Goal: Task Accomplishment & Management: Manage account settings

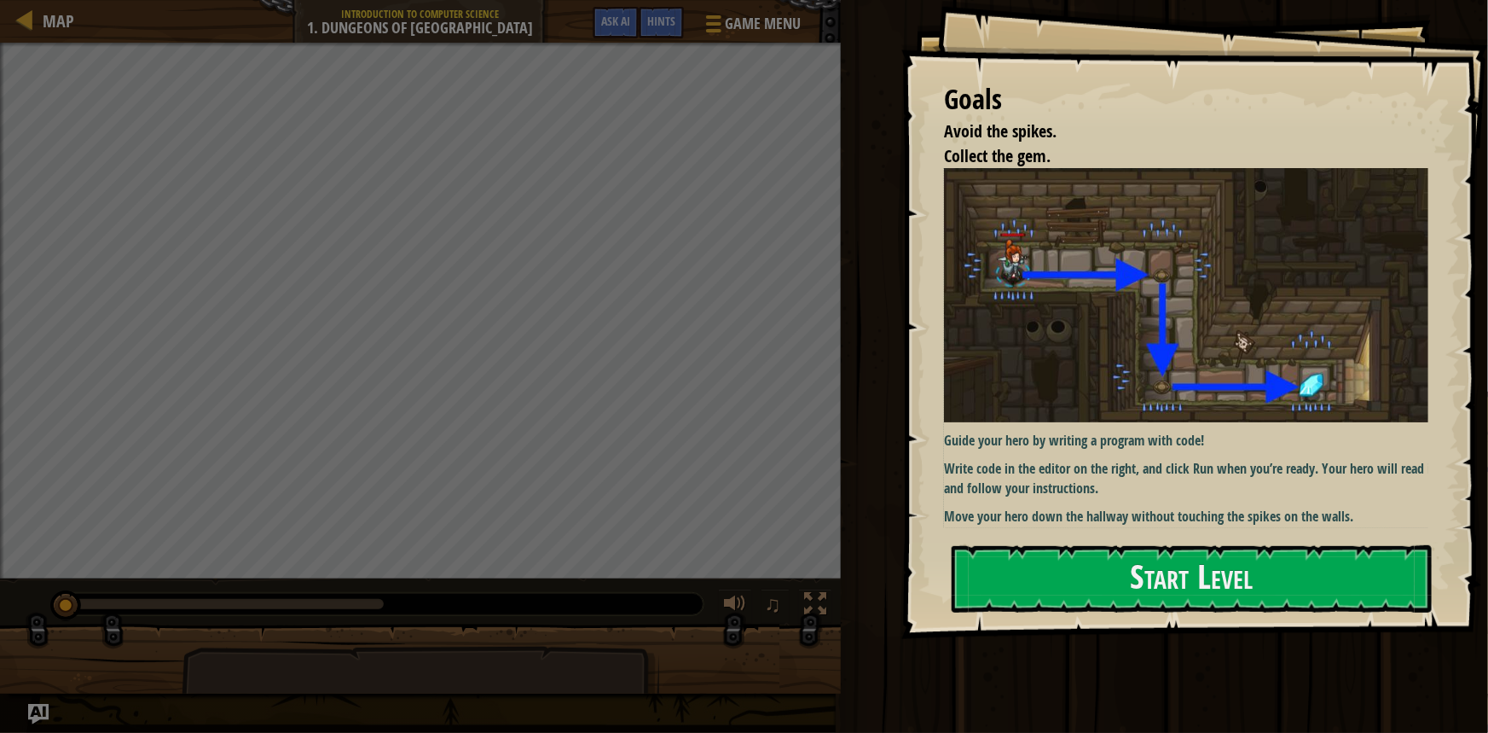
click at [1006, 447] on div "Guide your hero by writing a program with code! Write code in the editor on the…" at bounding box center [1192, 346] width 496 height 357
click at [1002, 438] on p "Guide your hero by writing a program with code!" at bounding box center [1192, 441] width 496 height 20
click at [1098, 441] on p "Guide your hero by writing a program with code!" at bounding box center [1192, 441] width 496 height 20
click at [1056, 582] on button "Start Level" at bounding box center [1192, 578] width 480 height 67
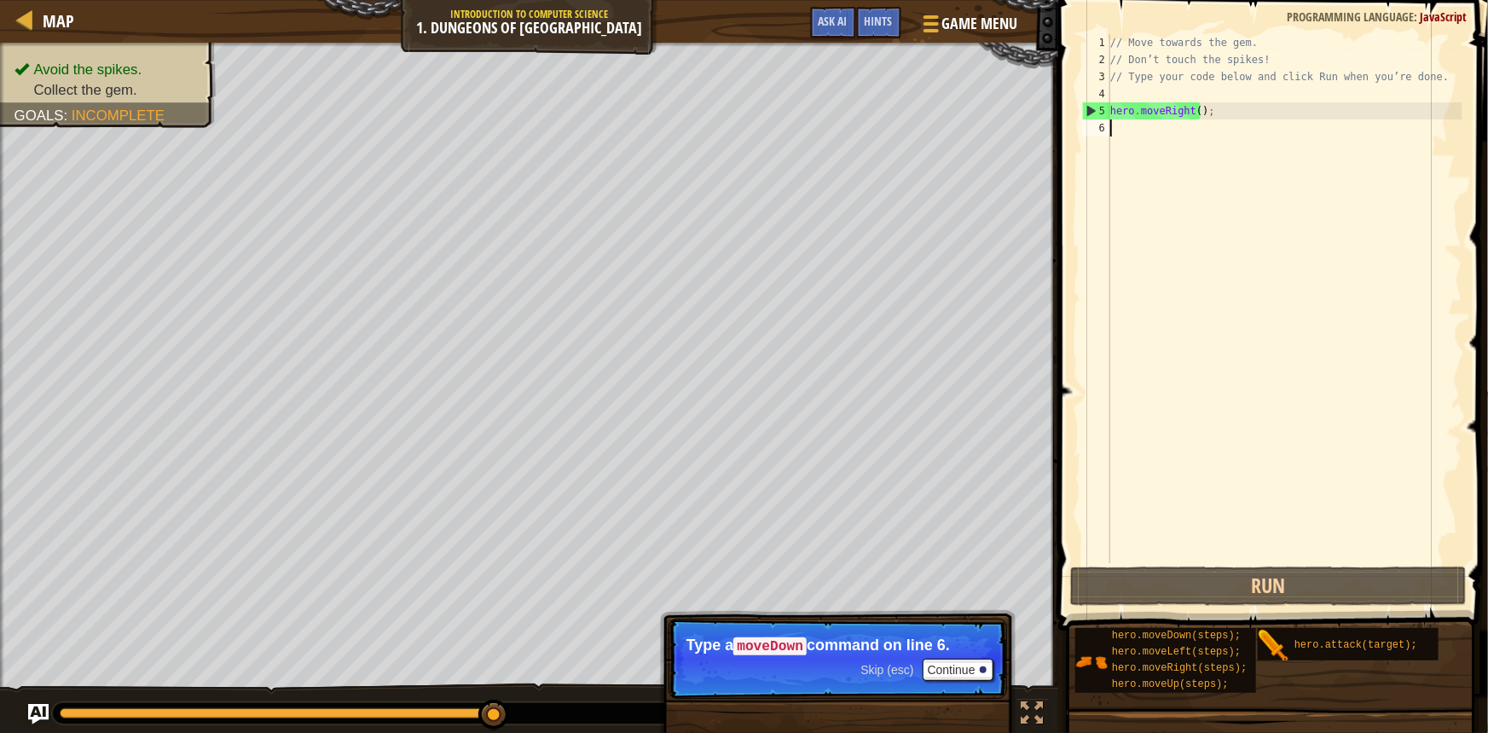
scroll to position [8, 0]
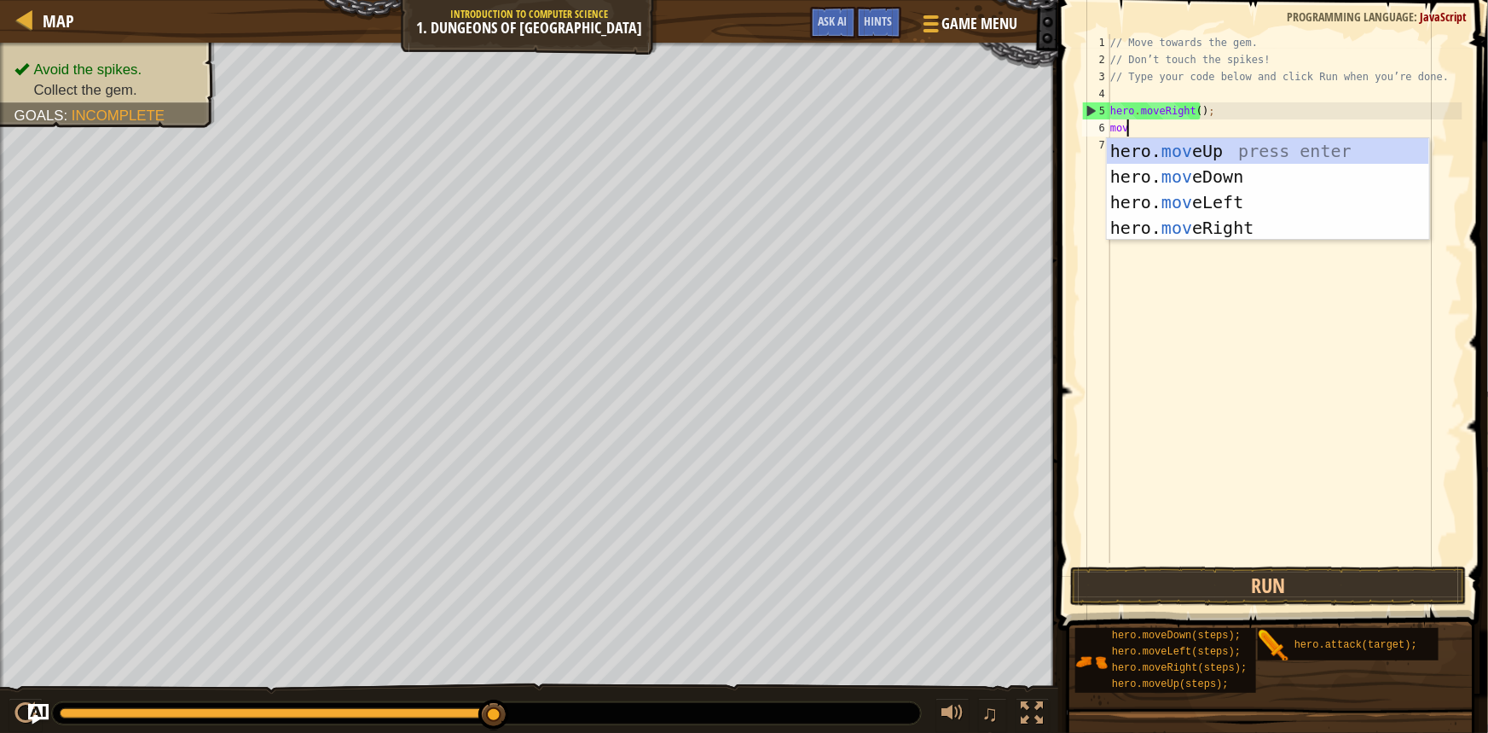
type textarea "move"
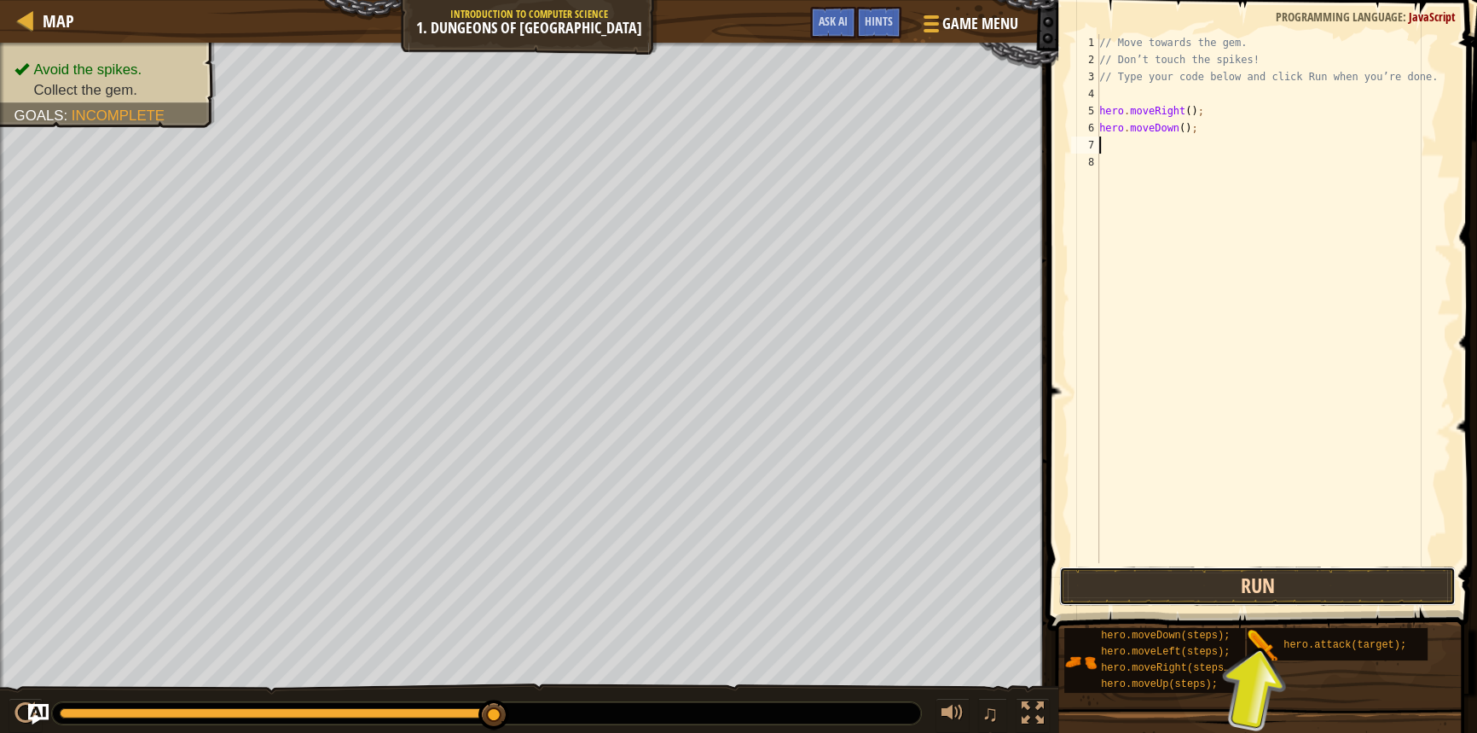
click at [1227, 581] on button "Run" at bounding box center [1257, 585] width 397 height 39
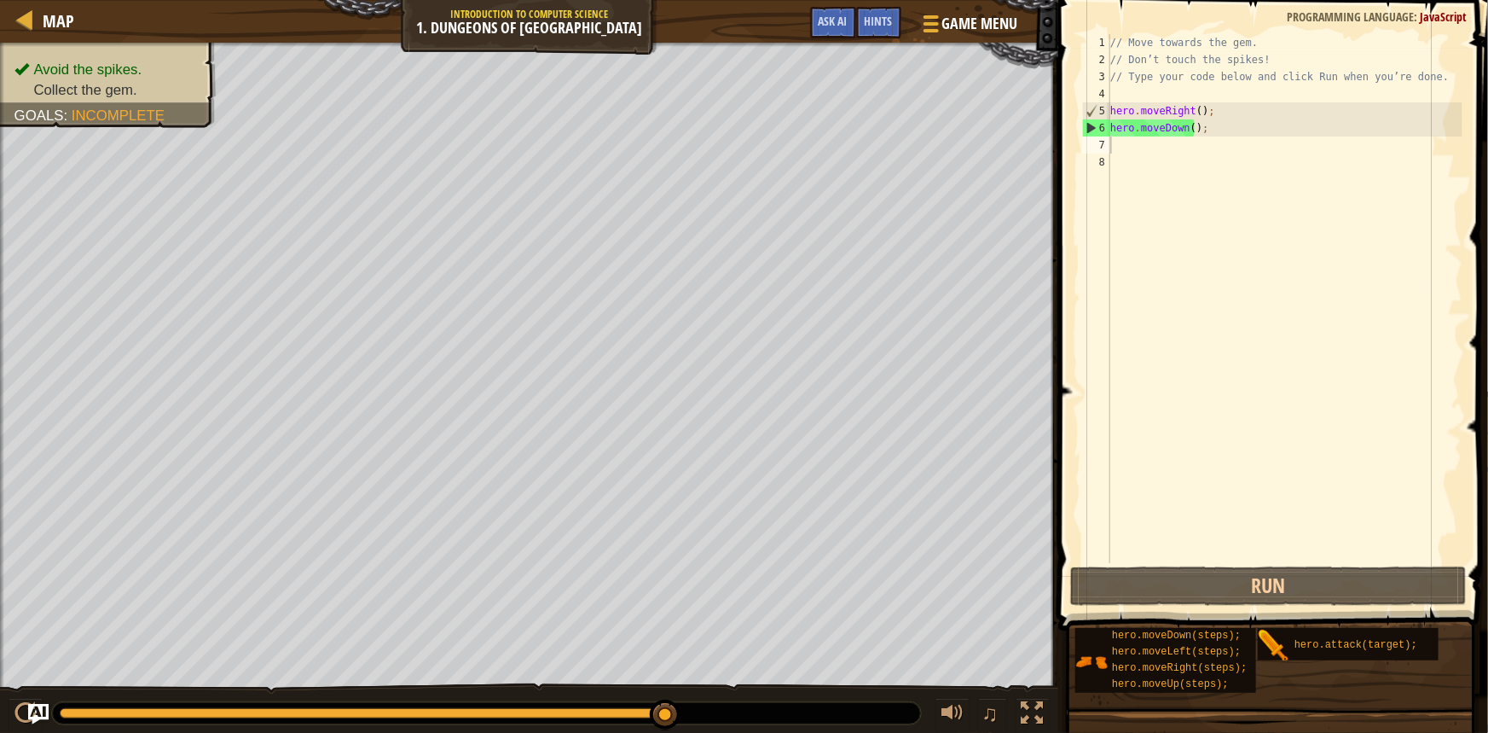
click at [1188, 164] on div "// Move towards the gem. // Don’t touch the spikes! // Type your code below and…" at bounding box center [1285, 315] width 356 height 563
drag, startPoint x: 1129, startPoint y: 152, endPoint x: 1128, endPoint y: 142, distance: 9.5
click at [1130, 152] on div "// Move towards the gem. // Don’t touch the spikes! // Type your code below and…" at bounding box center [1285, 315] width 356 height 563
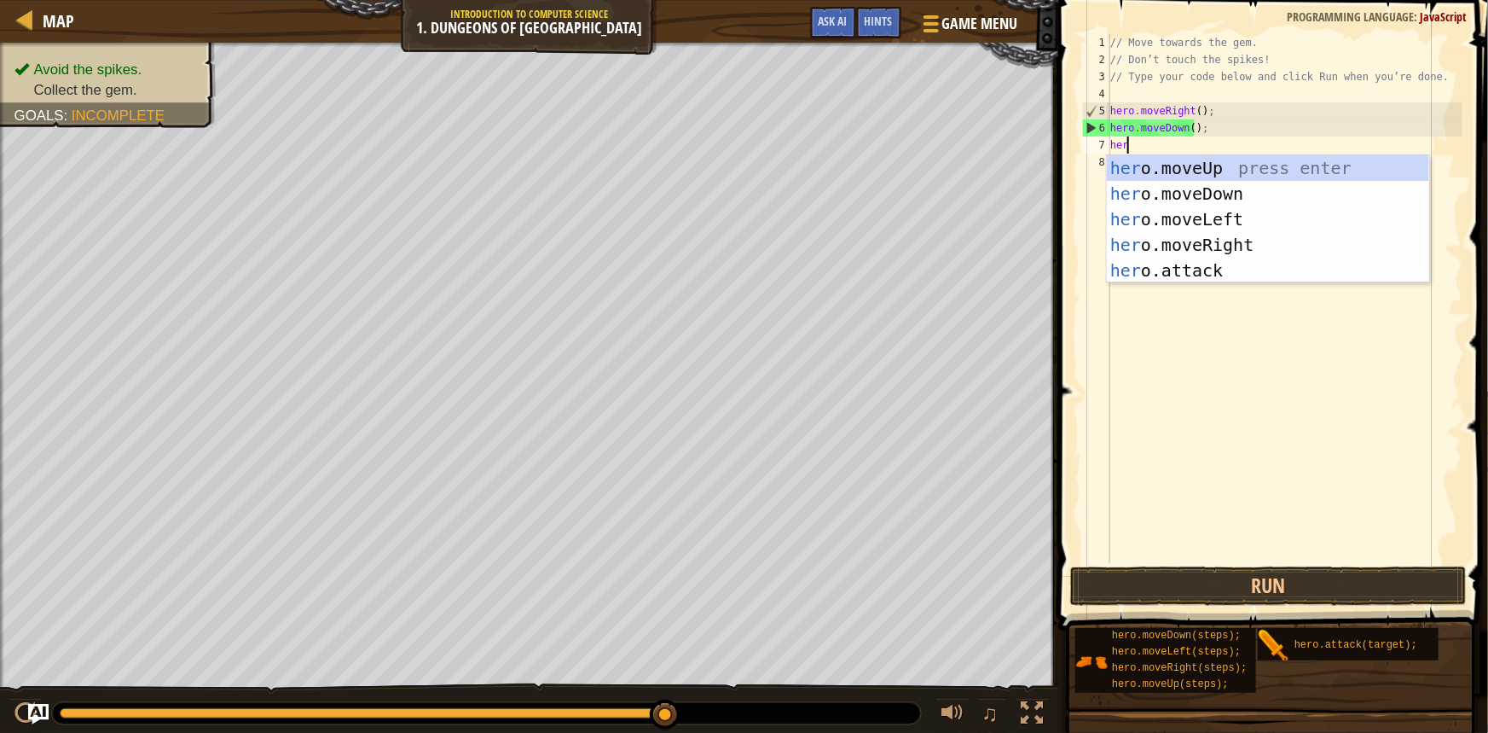
type textarea "hero"
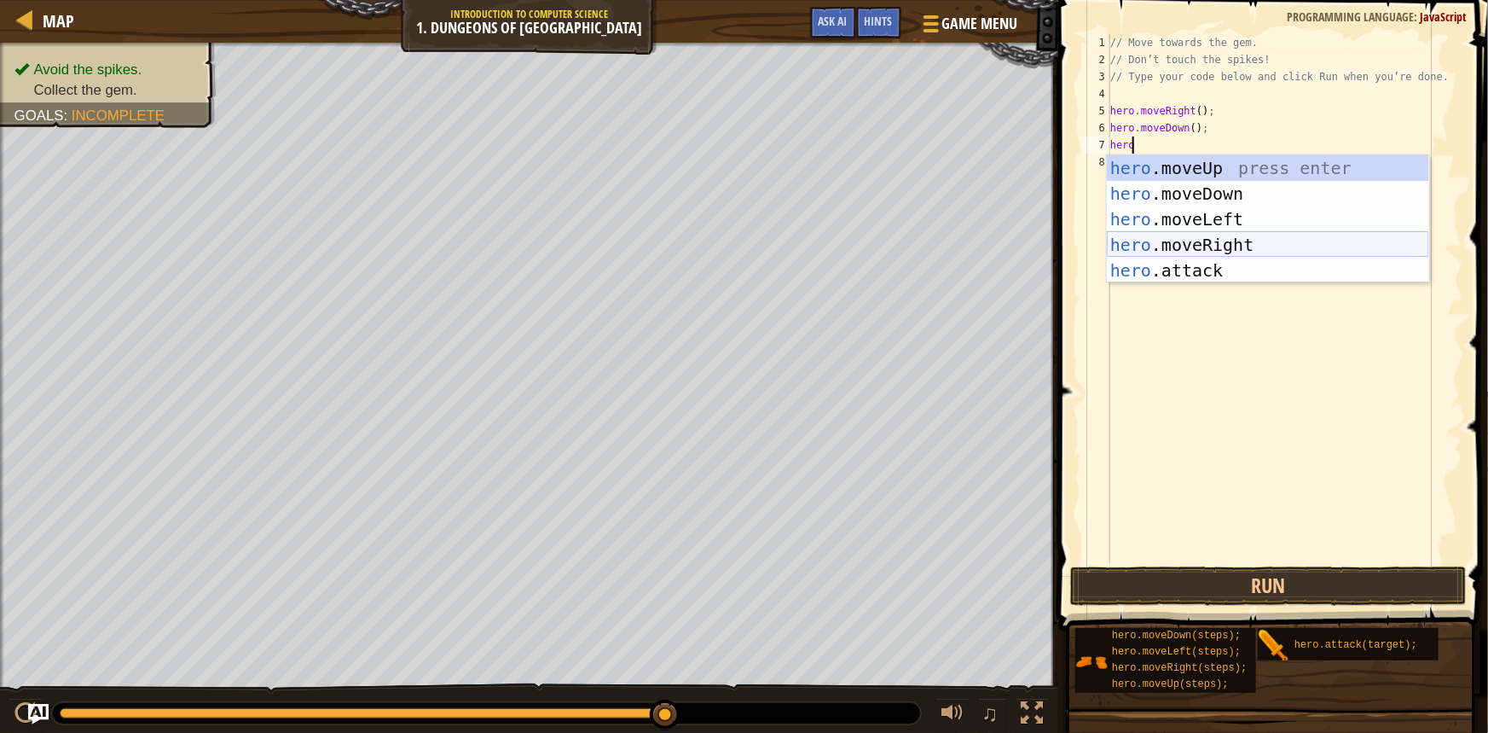
click at [1181, 243] on div "hero .moveUp press enter hero .moveDown press enter hero .moveLeft press enter …" at bounding box center [1268, 244] width 322 height 179
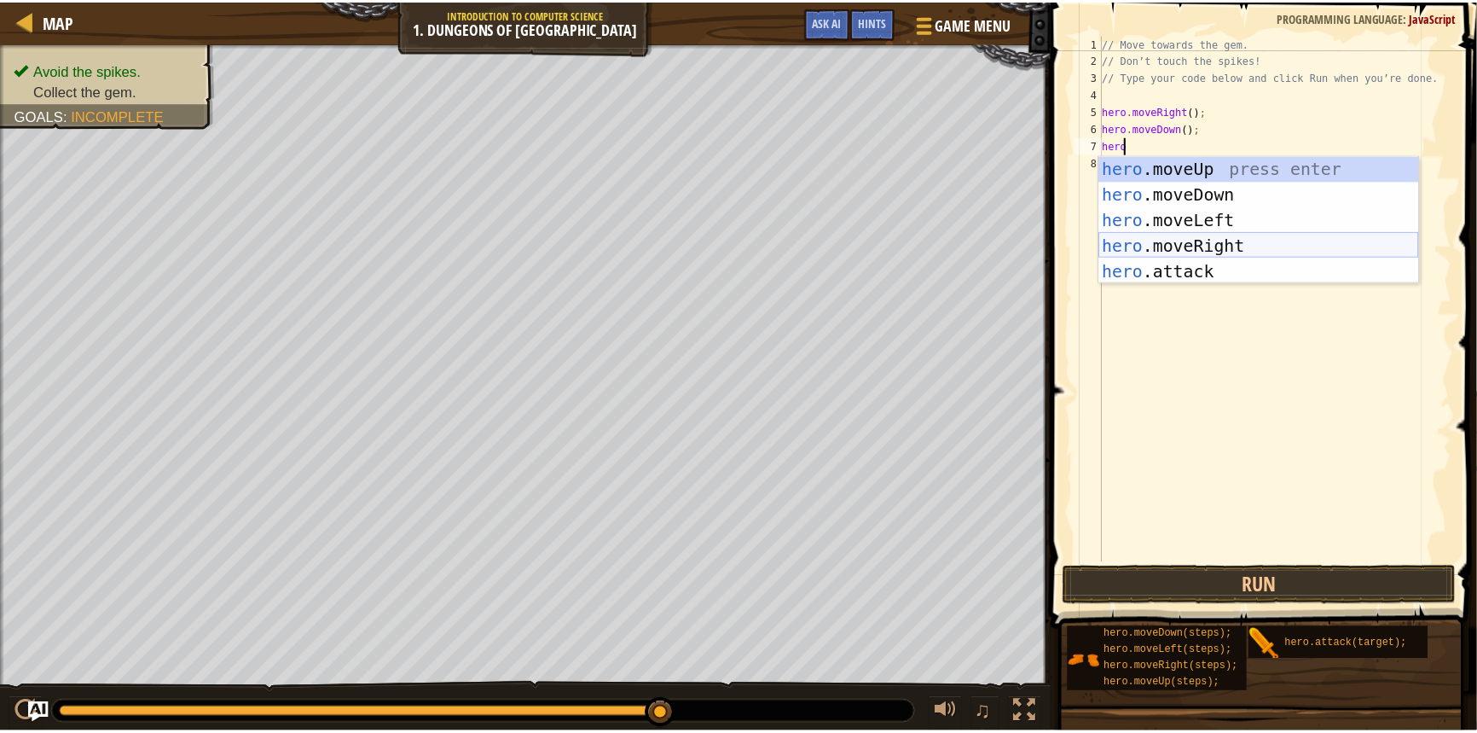
scroll to position [8, 0]
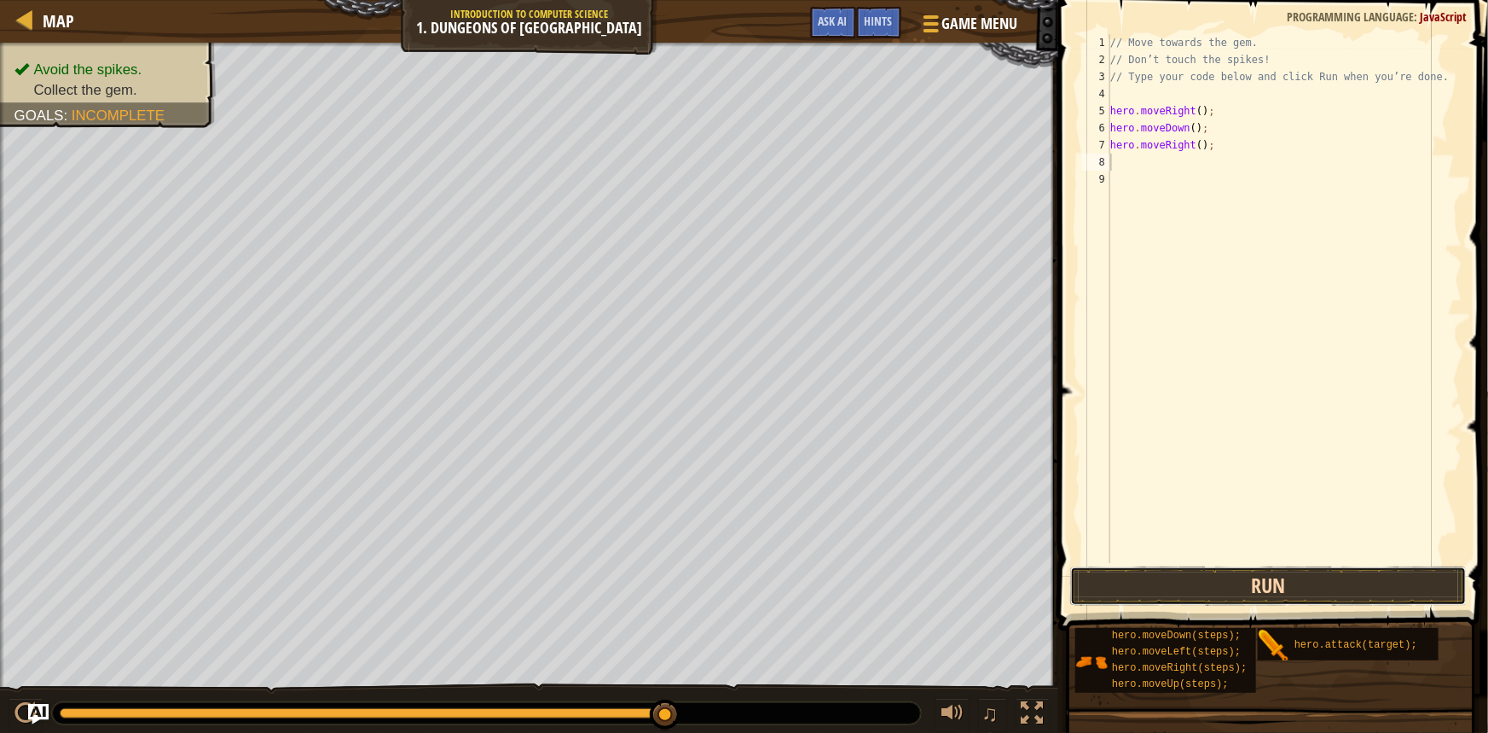
click at [1265, 571] on button "Run" at bounding box center [1268, 585] width 397 height 39
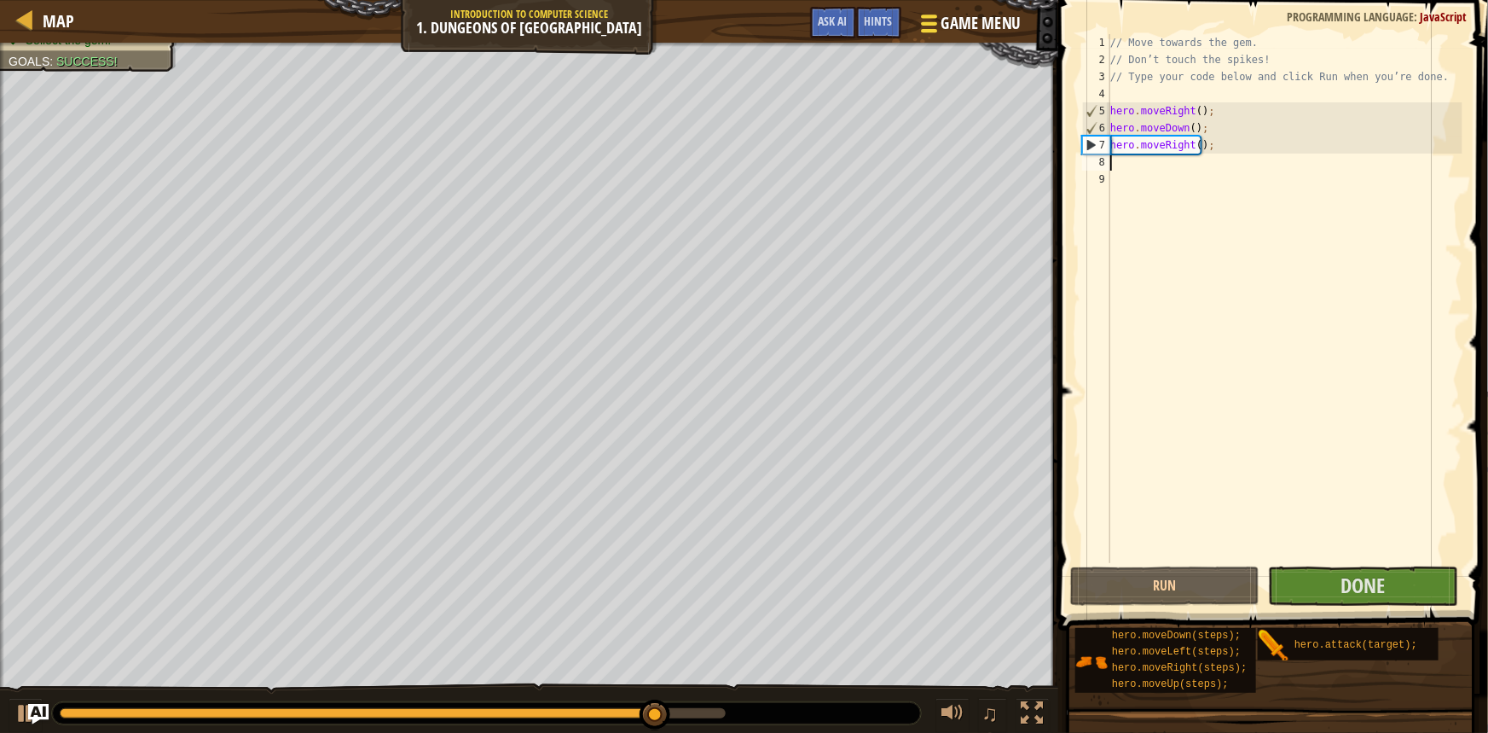
click at [936, 23] on span at bounding box center [929, 23] width 16 height 3
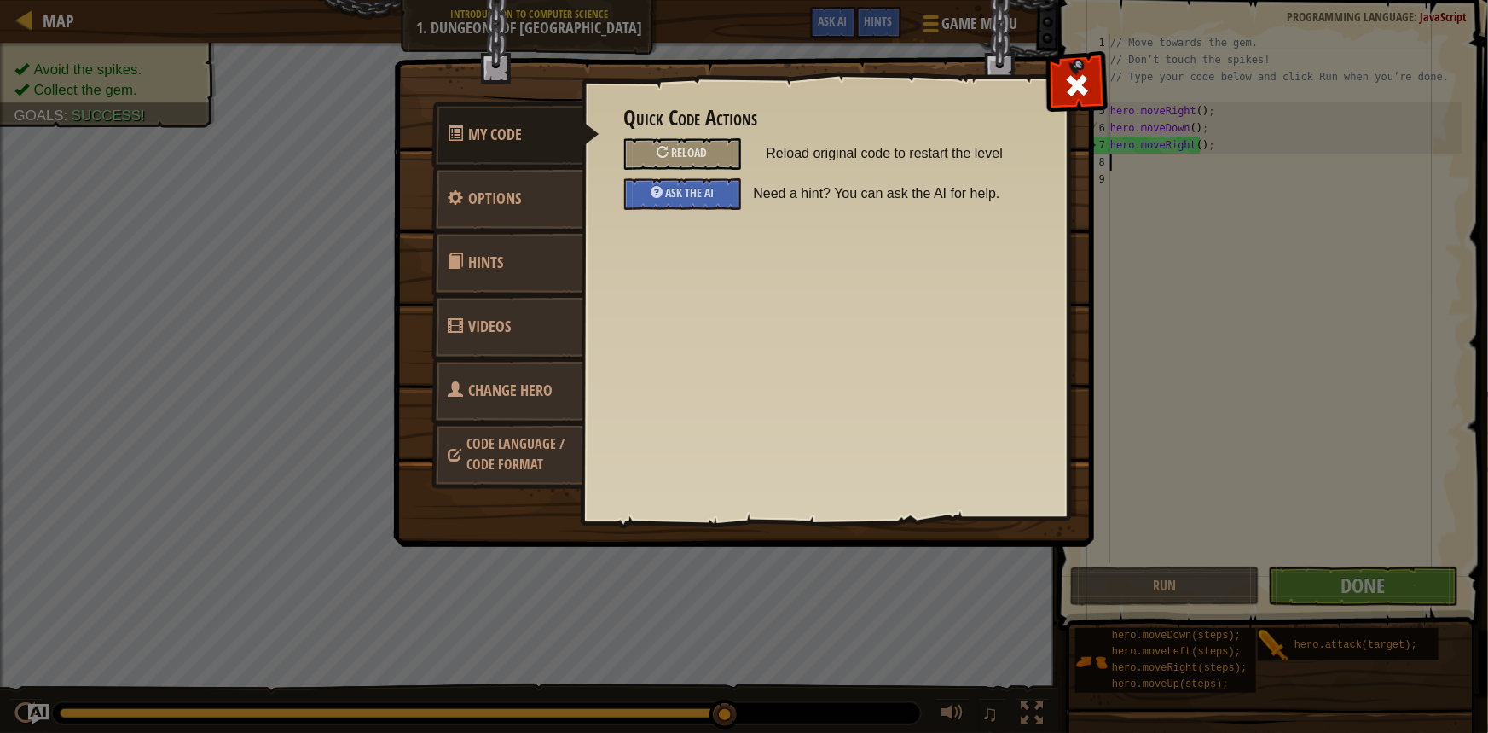
click at [487, 454] on span "Code Language / Code Format" at bounding box center [516, 453] width 98 height 39
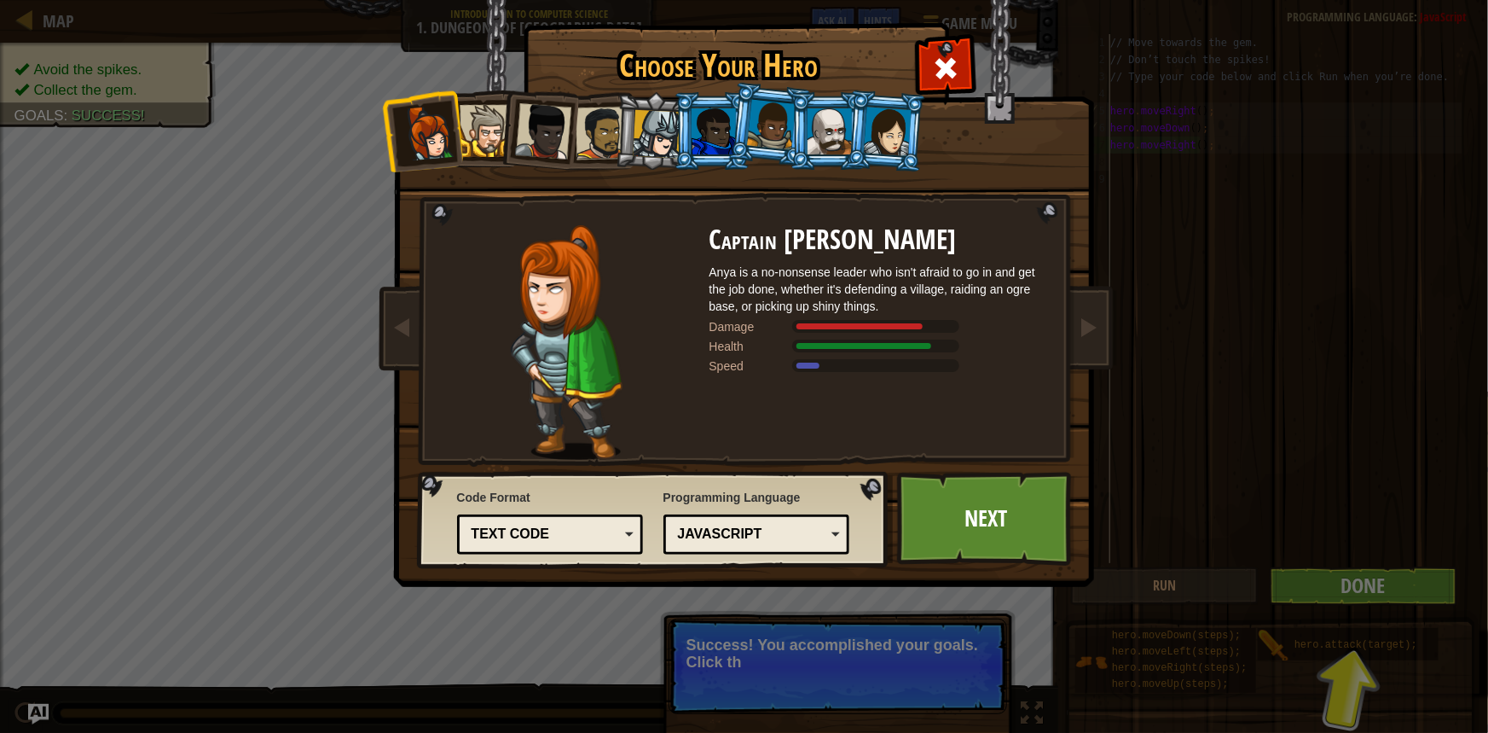
click at [591, 532] on div "Text code" at bounding box center [546, 535] width 148 height 20
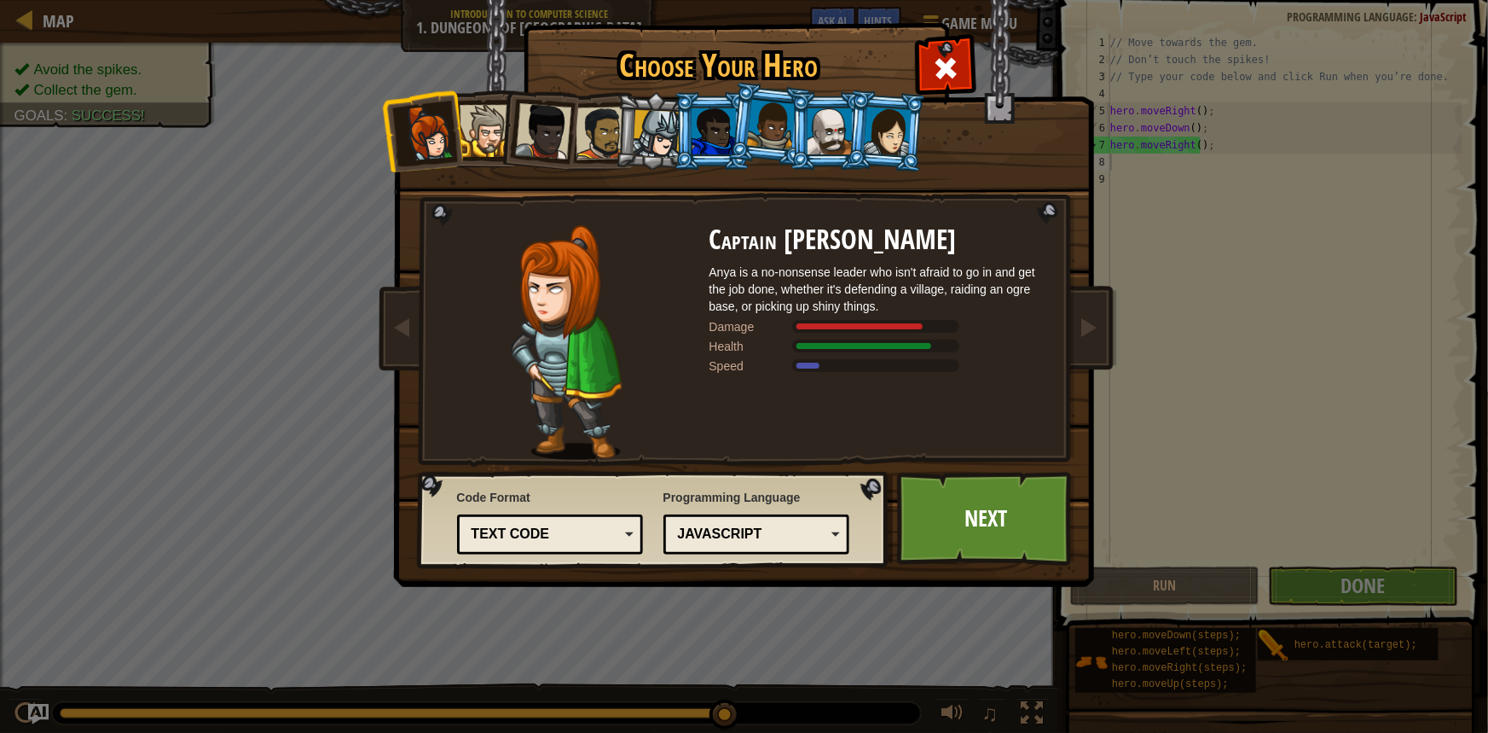
click at [751, 531] on div "JavaScript" at bounding box center [752, 535] width 148 height 20
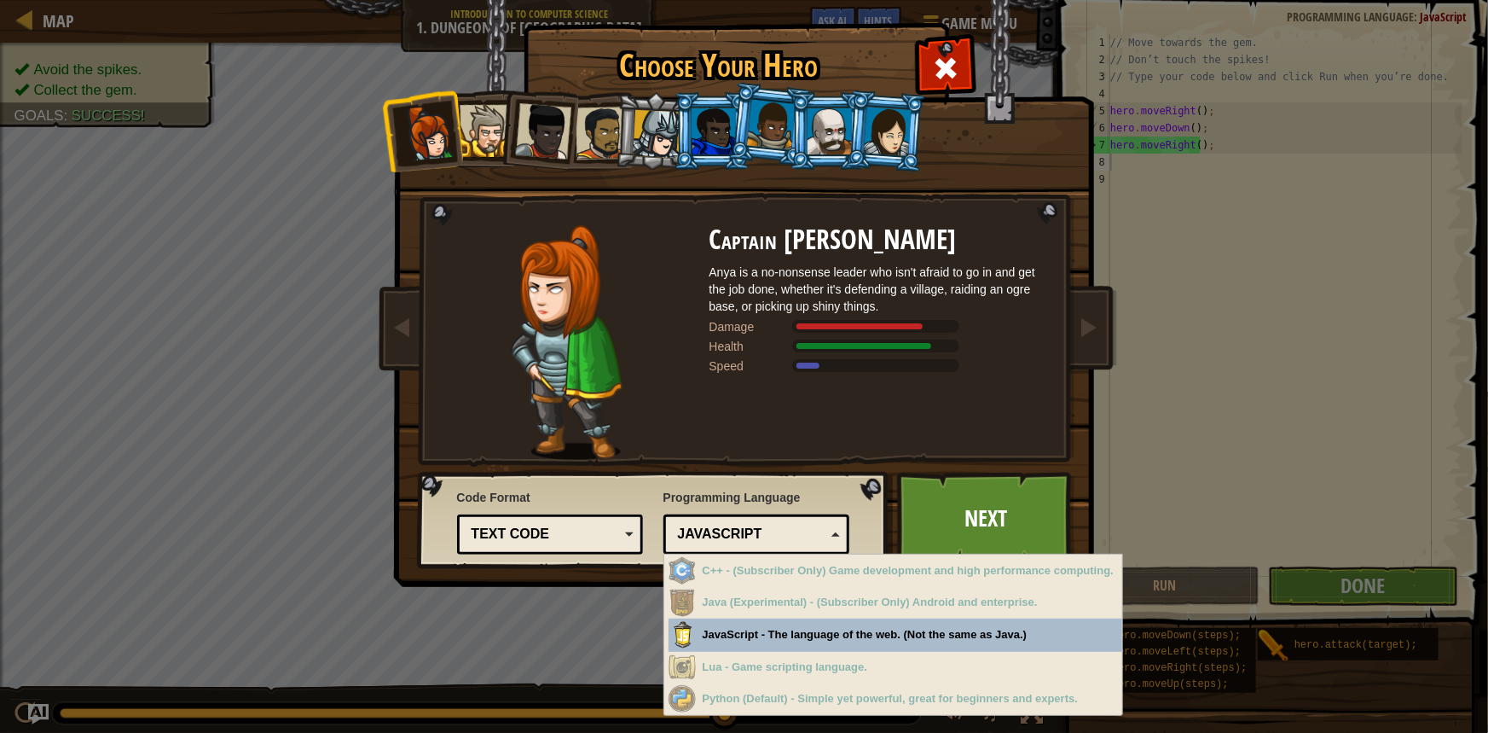
click at [492, 541] on div "Text code" at bounding box center [546, 535] width 148 height 20
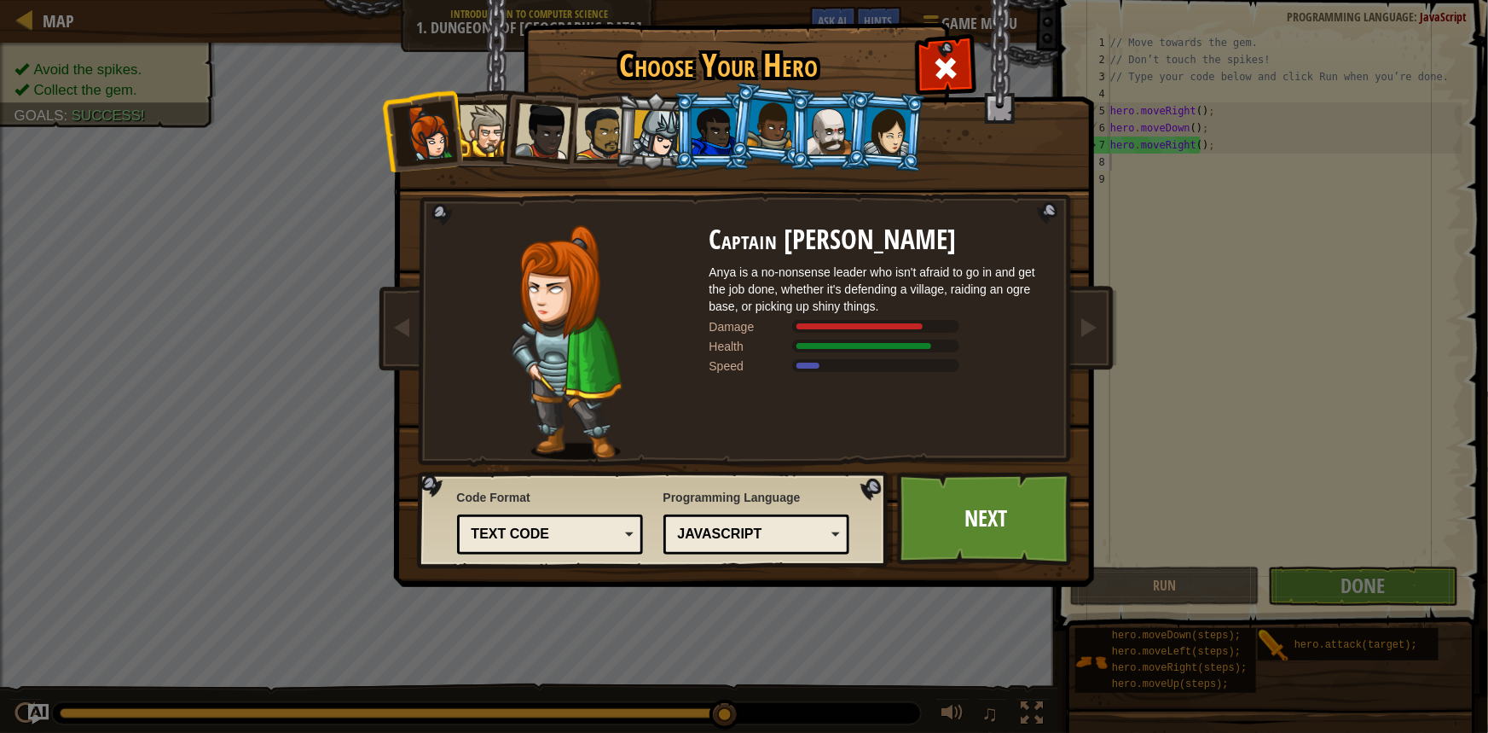
click at [307, 119] on div "Choose Your Hero 265 Captain Anya Weston Anya is a no-nonsense leader who isn't…" at bounding box center [744, 366] width 1488 height 733
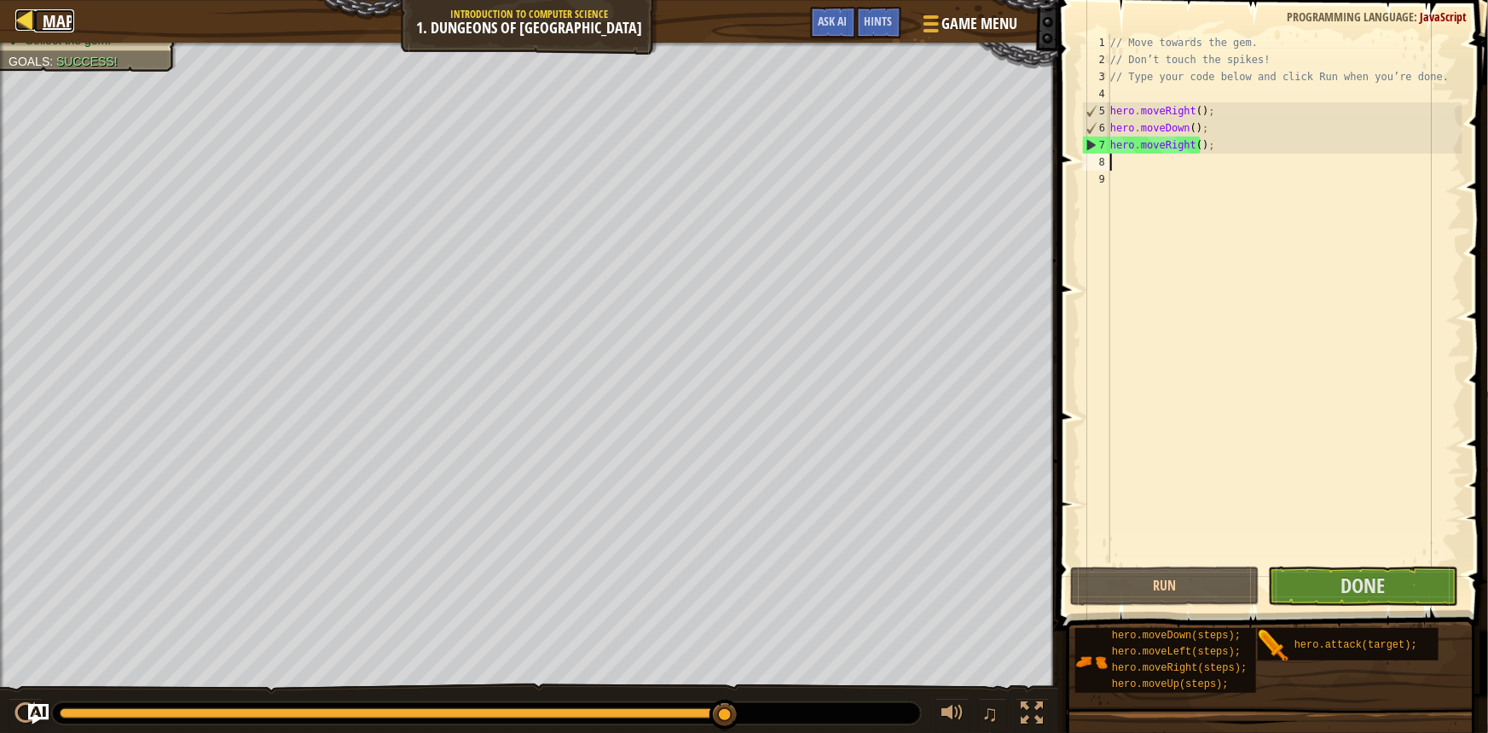
click at [25, 17] on div at bounding box center [25, 19] width 21 height 21
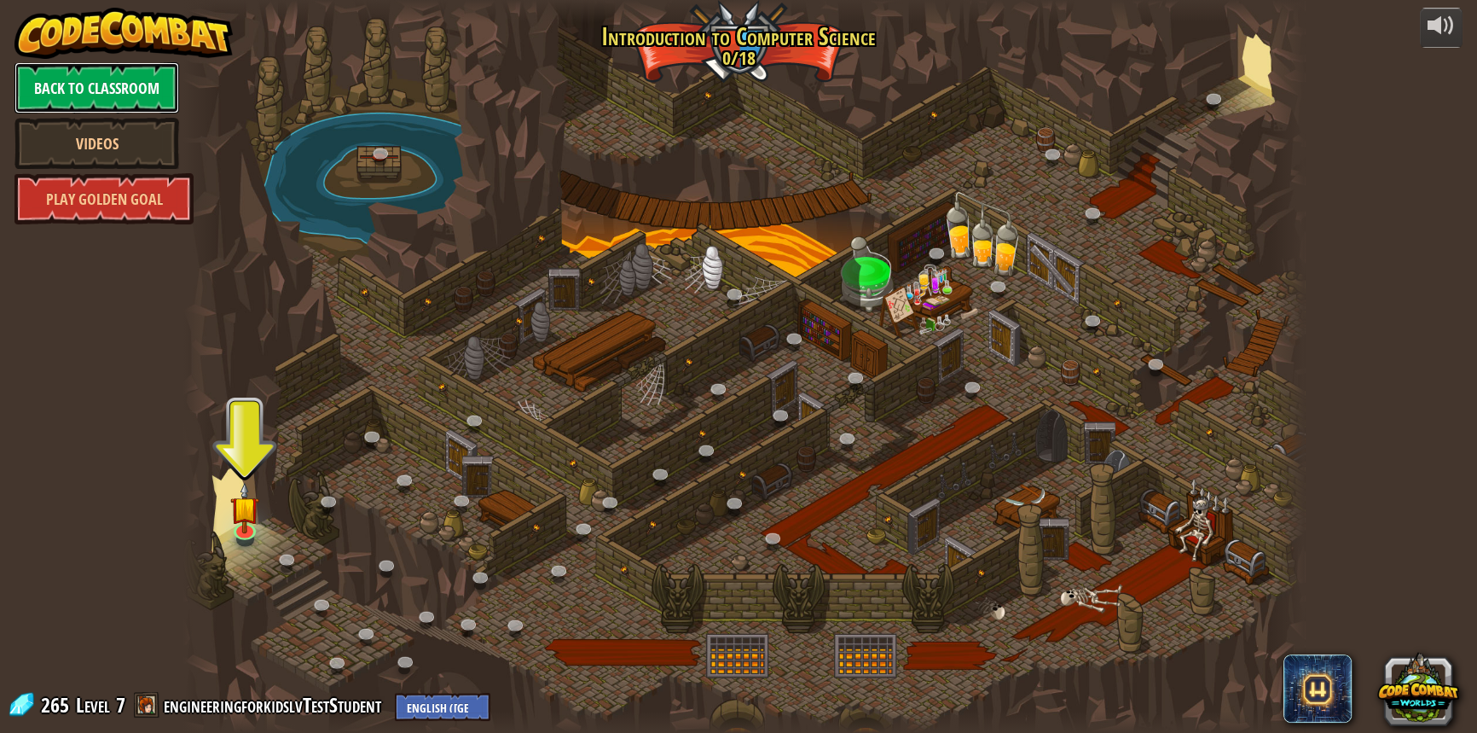
click at [83, 93] on link "Back to Classroom" at bounding box center [97, 87] width 165 height 51
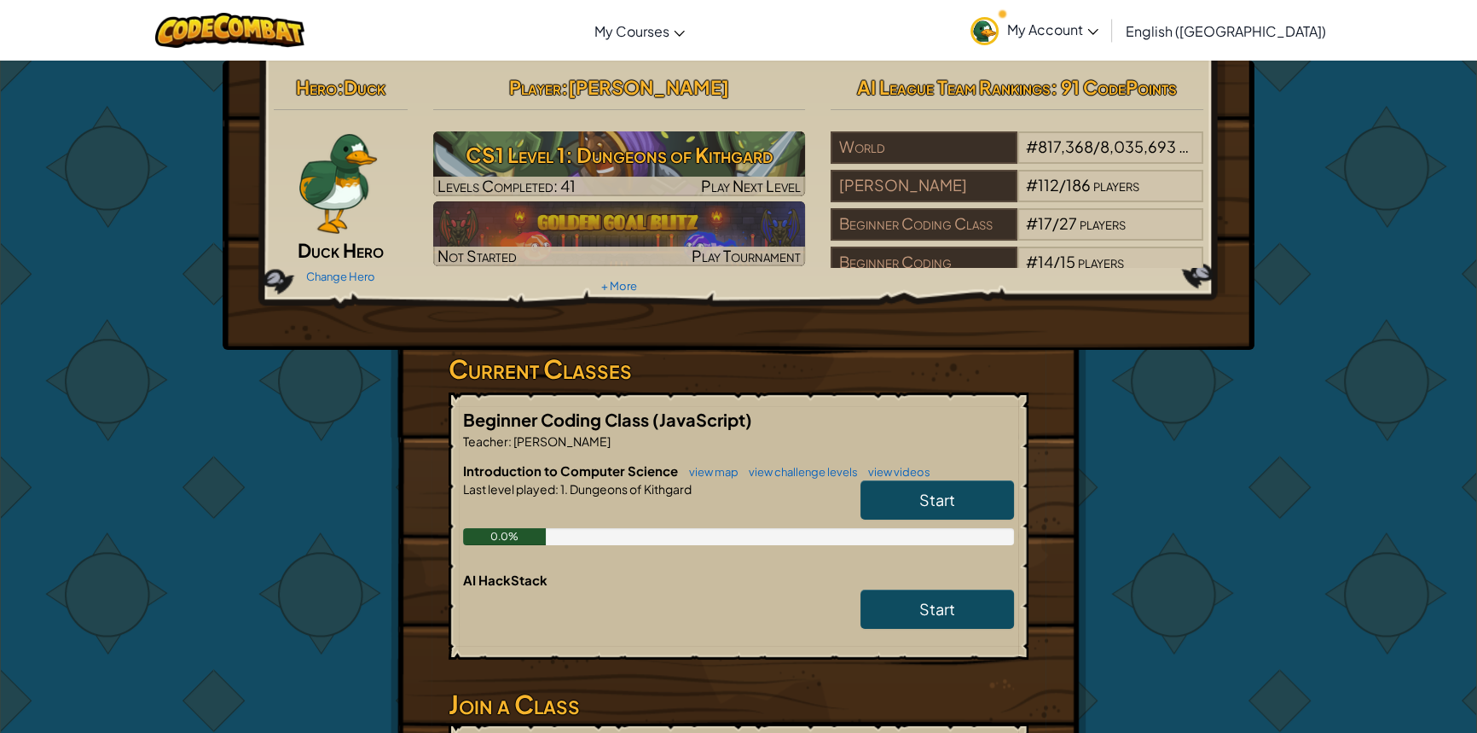
click at [1099, 32] on span "My Account" at bounding box center [1052, 29] width 91 height 18
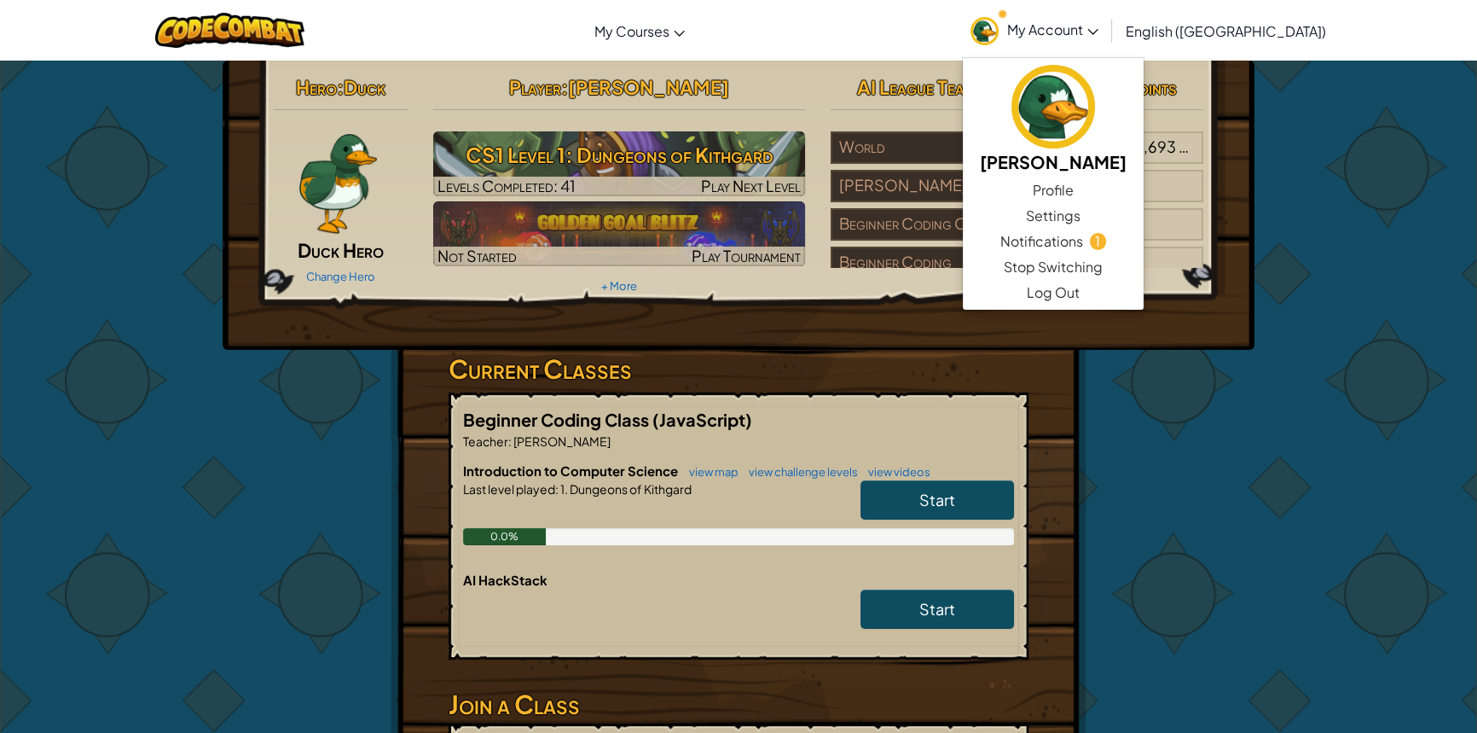
click at [1099, 22] on span "My Account" at bounding box center [1052, 29] width 91 height 18
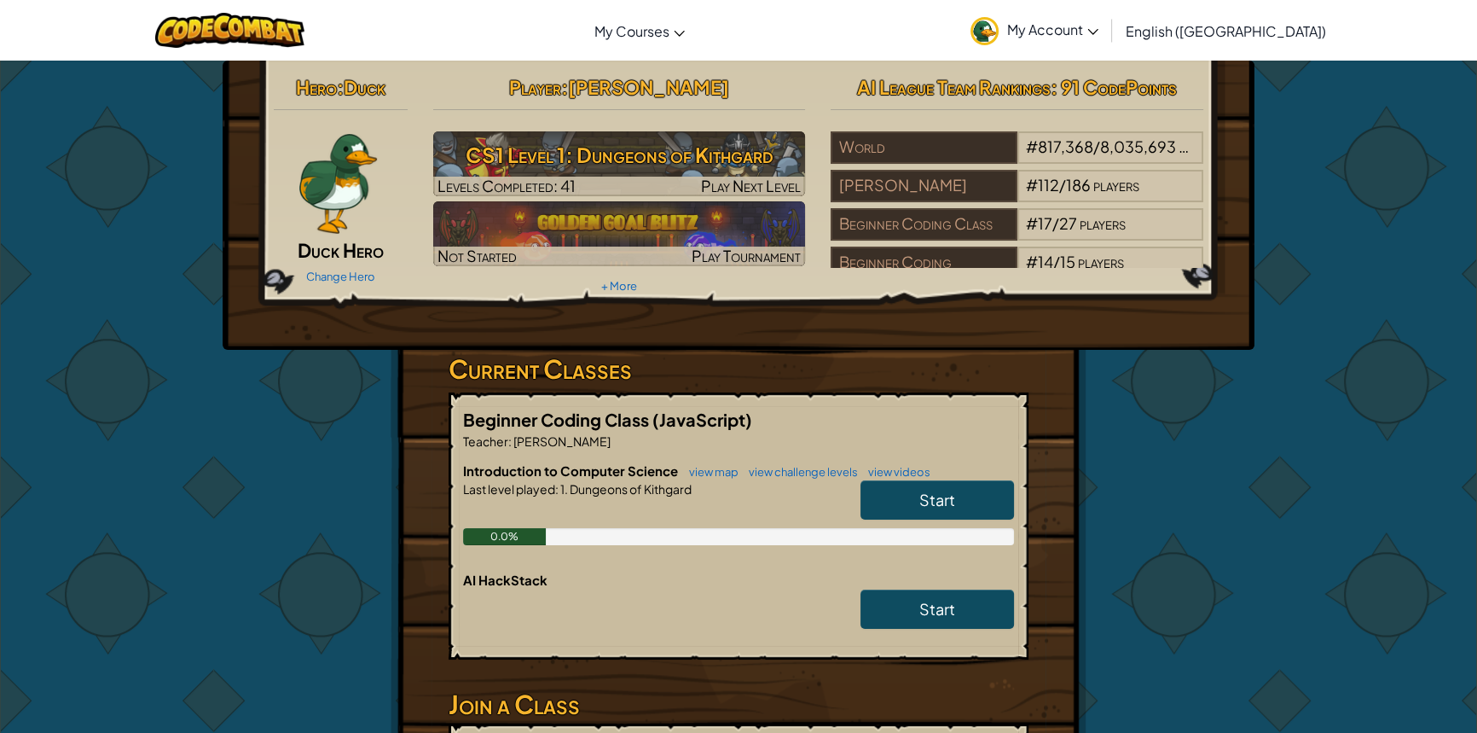
click at [1107, 41] on link "My Account" at bounding box center [1034, 30] width 145 height 54
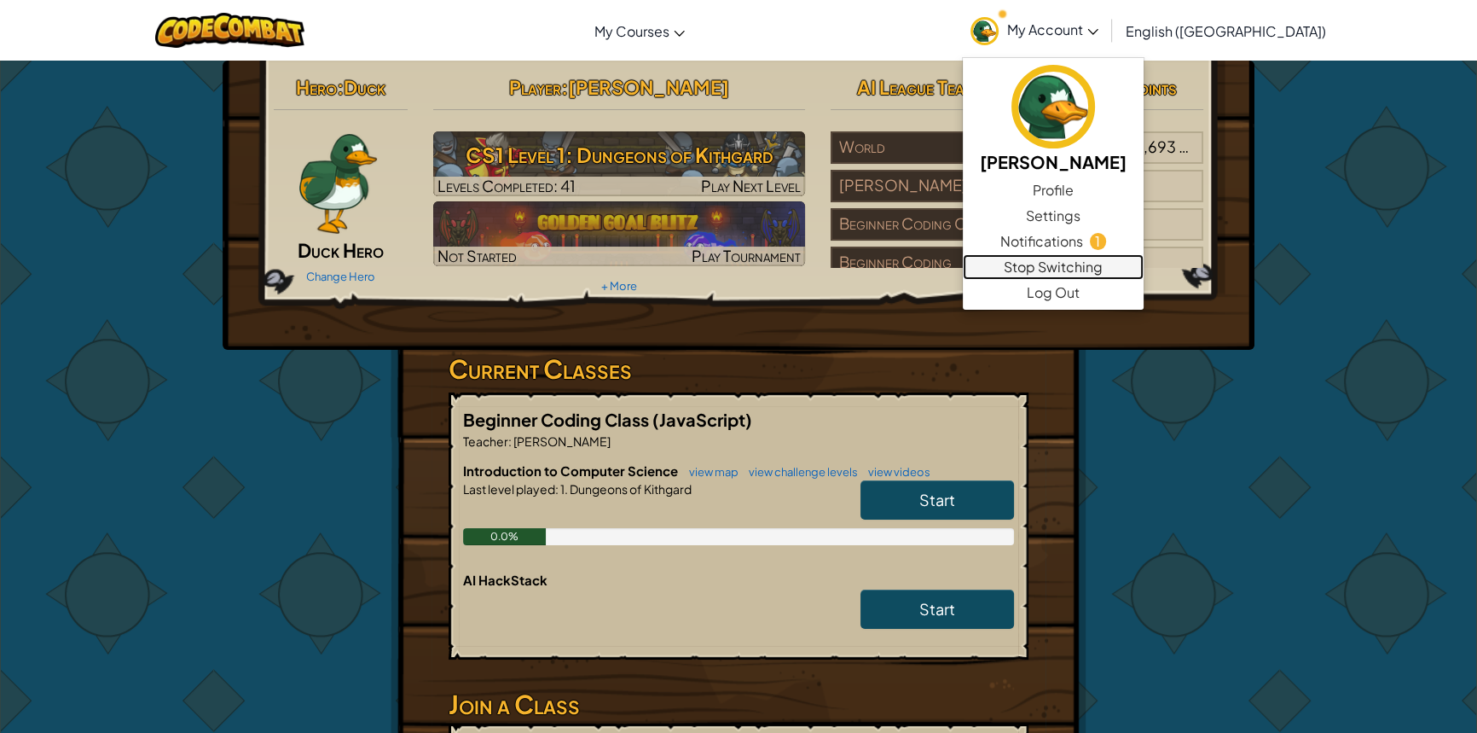
click at [1106, 275] on link "Stop Switching" at bounding box center [1053, 267] width 181 height 26
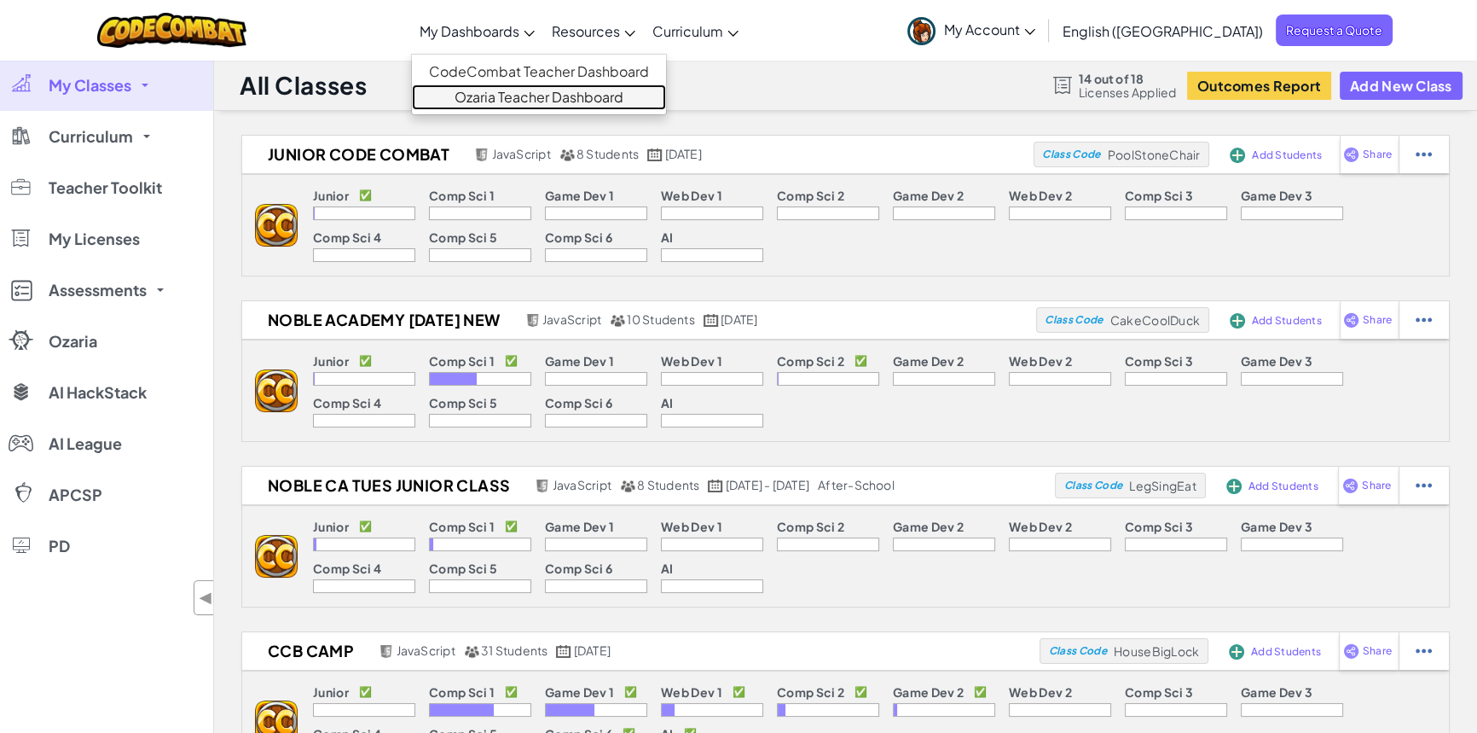
click at [571, 93] on link "Ozaria Teacher Dashboard" at bounding box center [539, 97] width 254 height 26
